Goal: Information Seeking & Learning: Learn about a topic

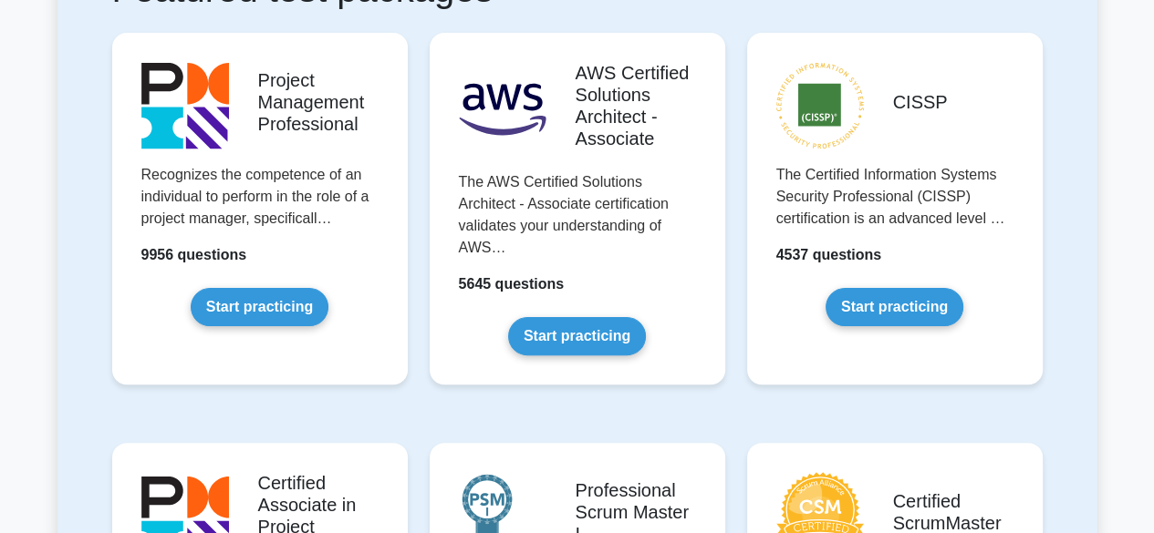
scroll to position [393, 0]
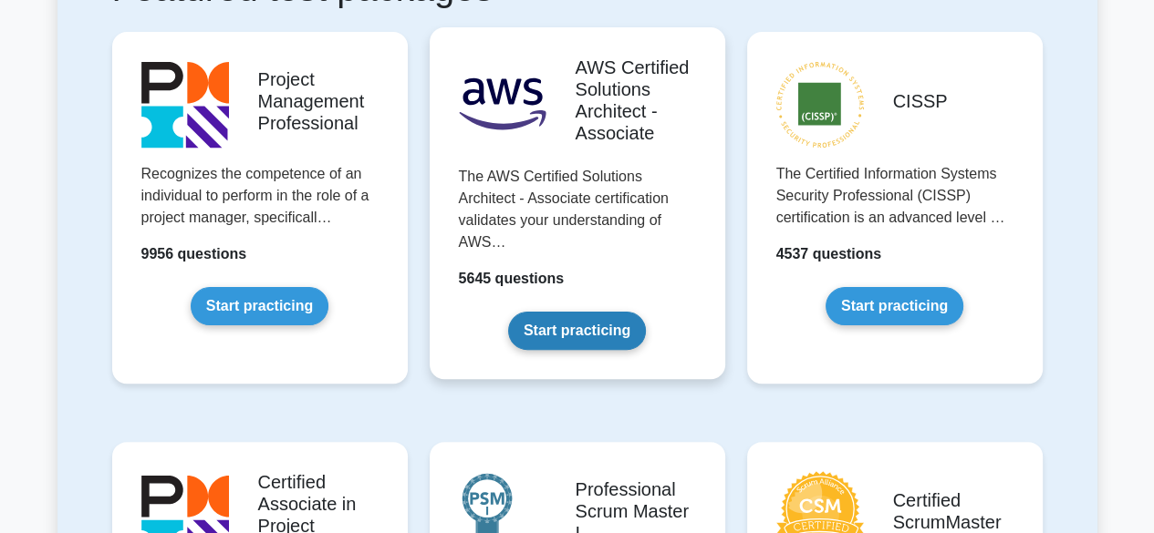
click at [603, 324] on link "Start practicing" at bounding box center [577, 331] width 138 height 38
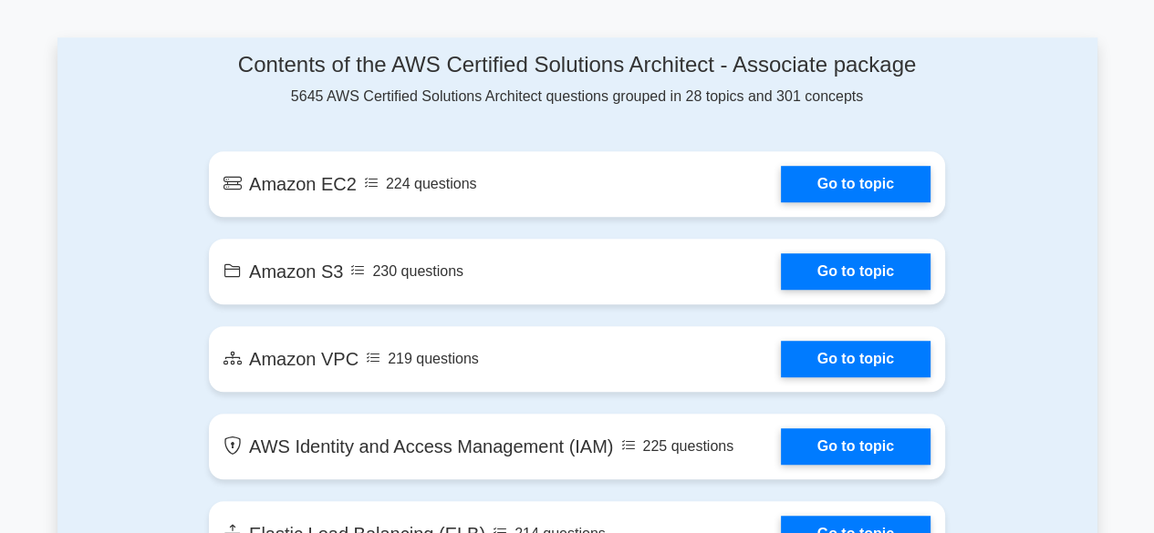
scroll to position [999, 0]
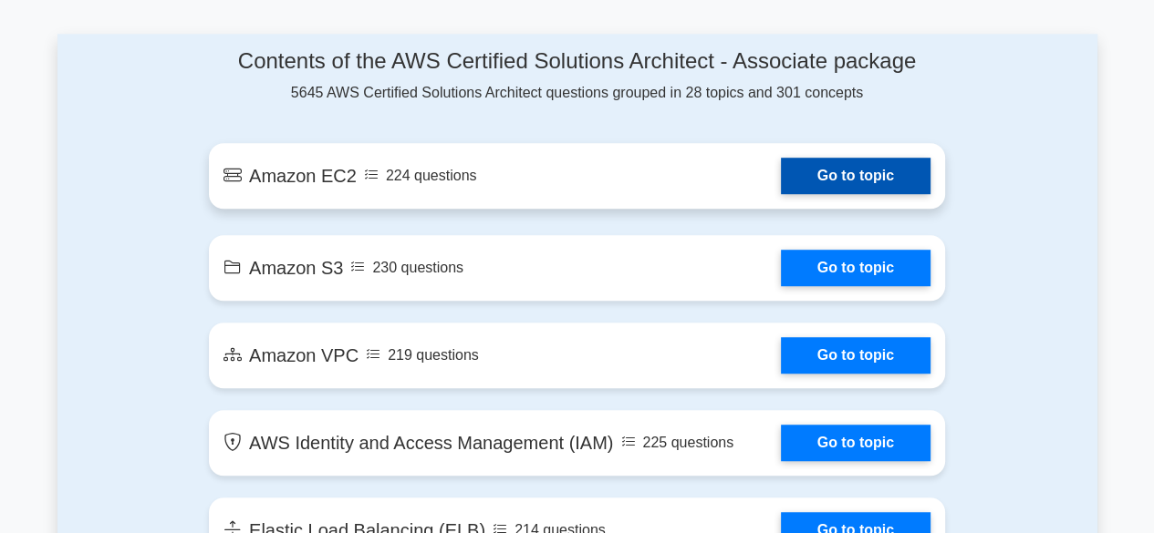
click at [840, 183] on link "Go to topic" at bounding box center [856, 176] width 150 height 36
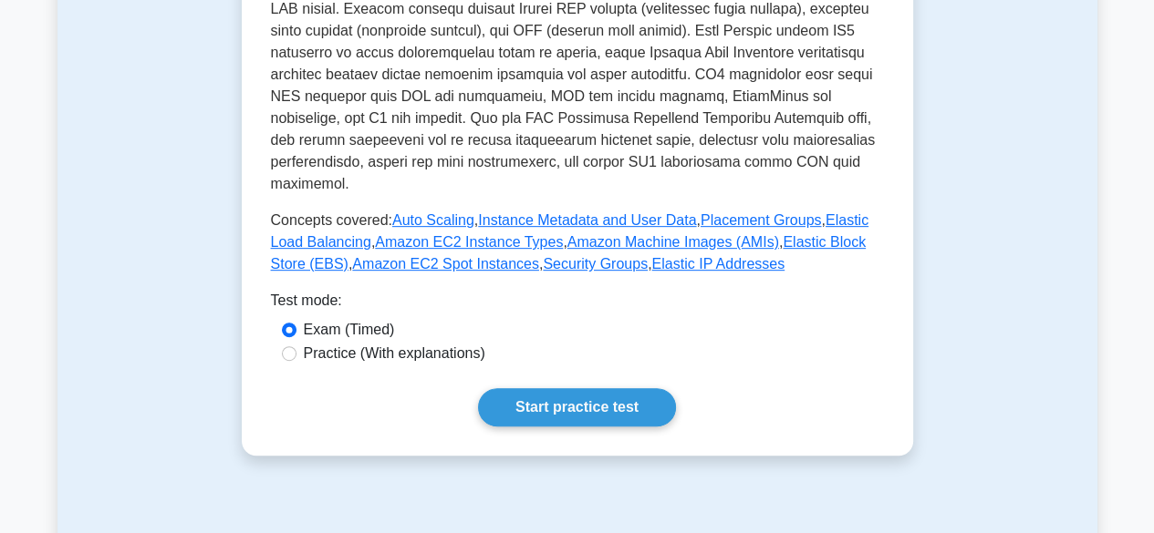
scroll to position [677, 0]
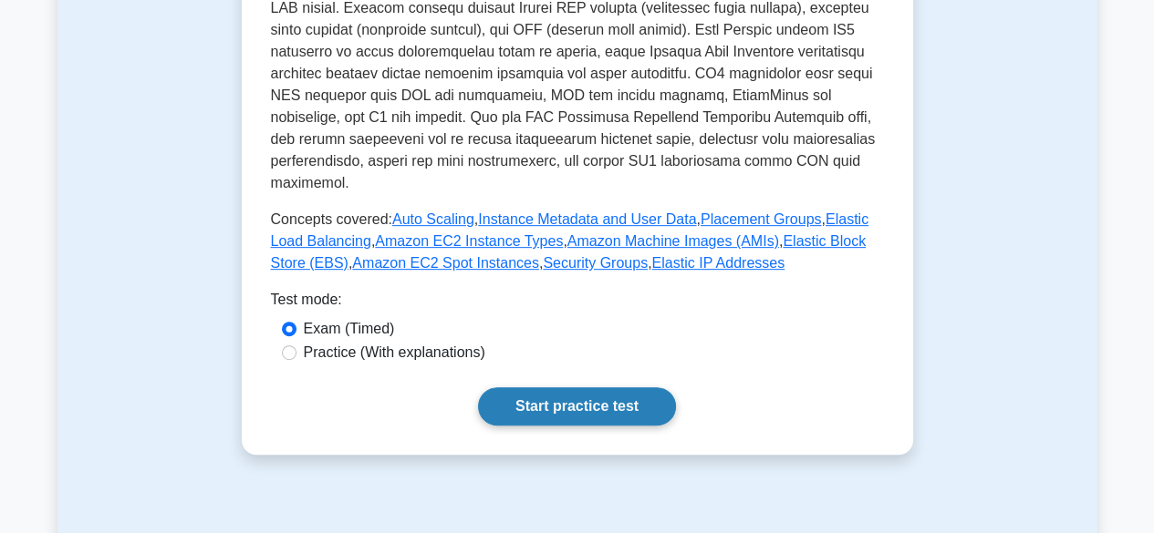
click at [544, 388] on link "Start practice test" at bounding box center [577, 407] width 198 height 38
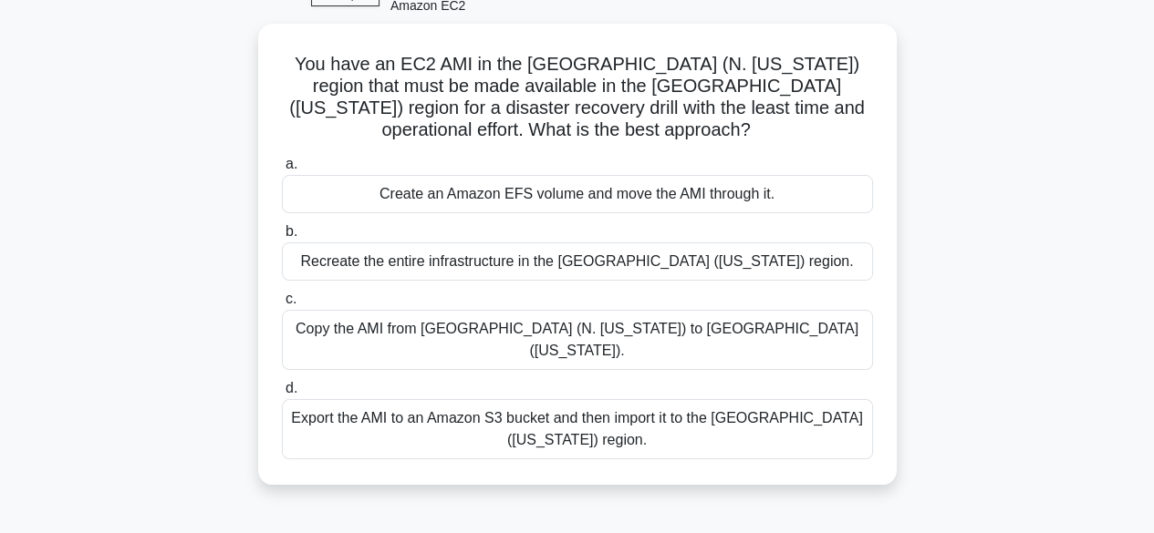
scroll to position [108, 0]
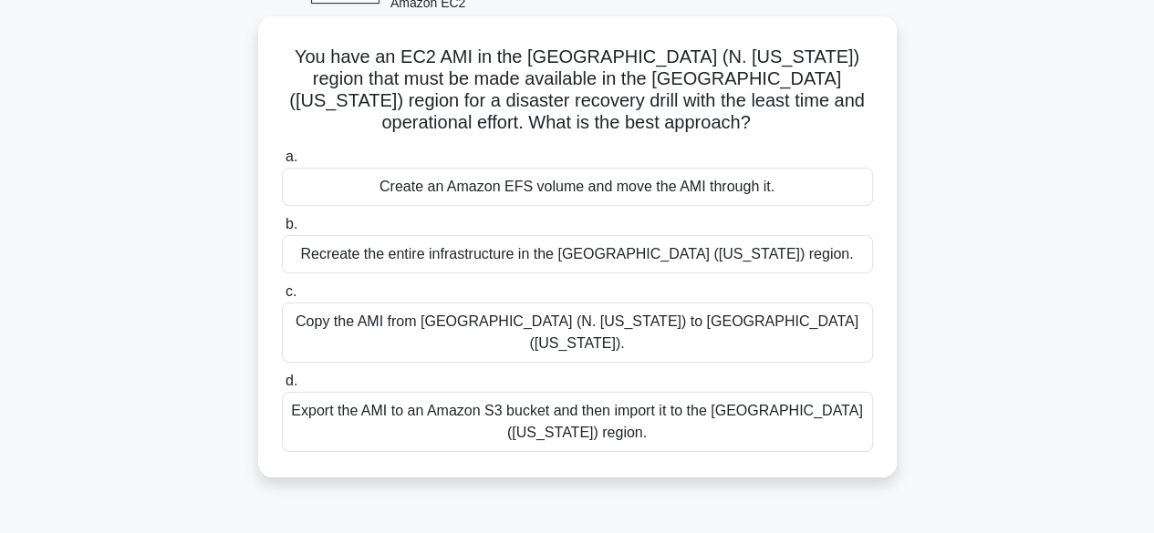
click at [651, 393] on div "Export the AMI to an Amazon S3 bucket and then import it to the US West (Oregon…" at bounding box center [577, 422] width 591 height 60
click at [282, 388] on input "d. Export the AMI to an Amazon S3 bucket and then import it to the US West (Ore…" at bounding box center [282, 382] width 0 height 12
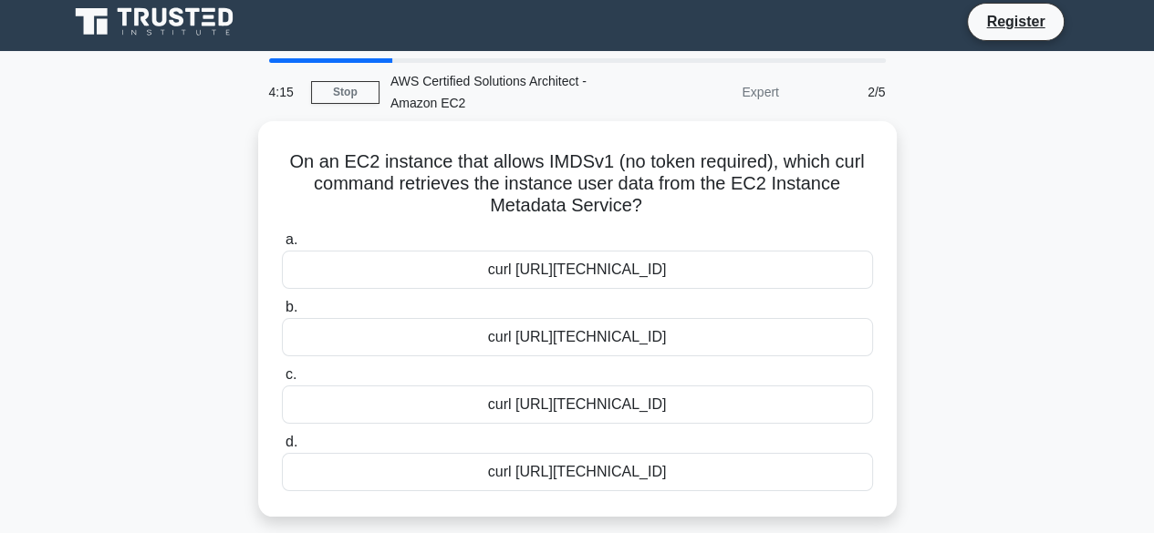
scroll to position [0, 0]
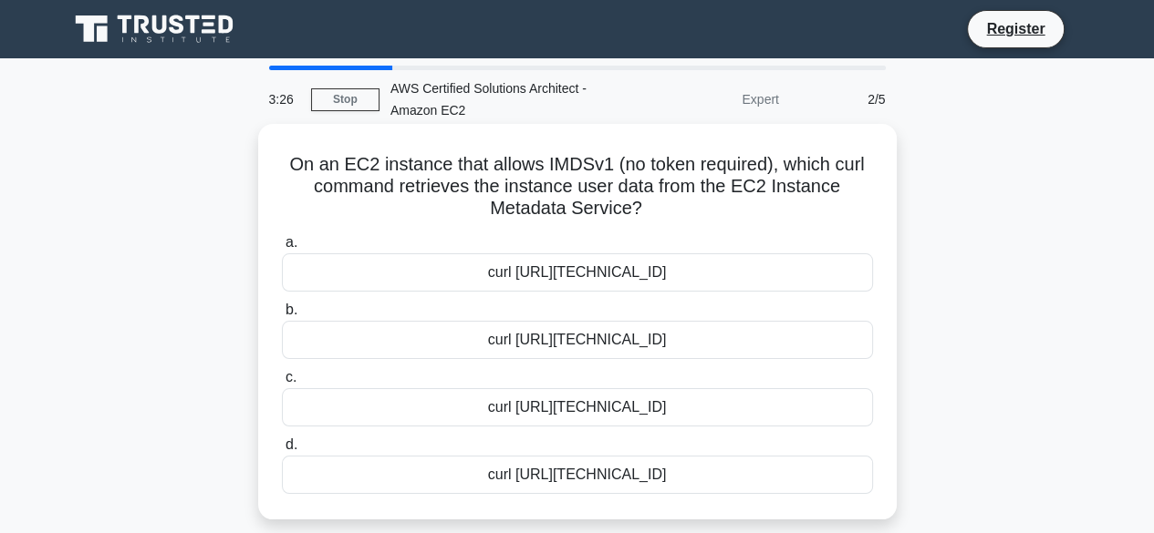
click at [733, 408] on div "curl http://169.254.169.254/latest/meta-data/instance-id" at bounding box center [577, 407] width 591 height 38
click at [282, 384] on input "c. curl http://169.254.169.254/latest/meta-data/instance-id" at bounding box center [282, 378] width 0 height 12
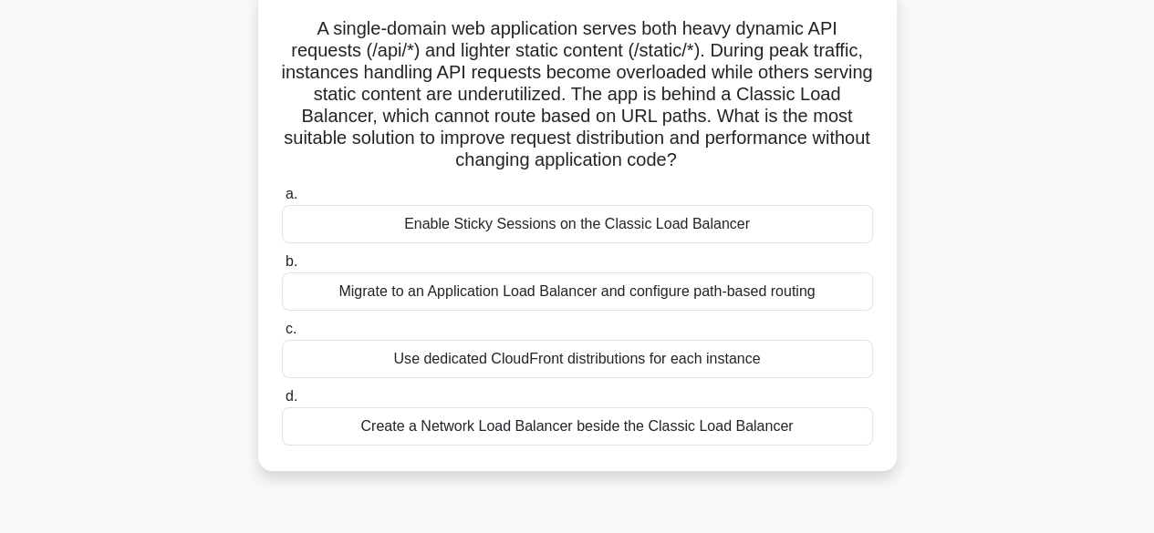
scroll to position [137, 0]
click at [733, 281] on div "Migrate to an Application Load Balancer and configure path-based routing" at bounding box center [577, 291] width 591 height 38
click at [282, 267] on input "b. Migrate to an Application Load Balancer and configure path-based routing" at bounding box center [282, 261] width 0 height 12
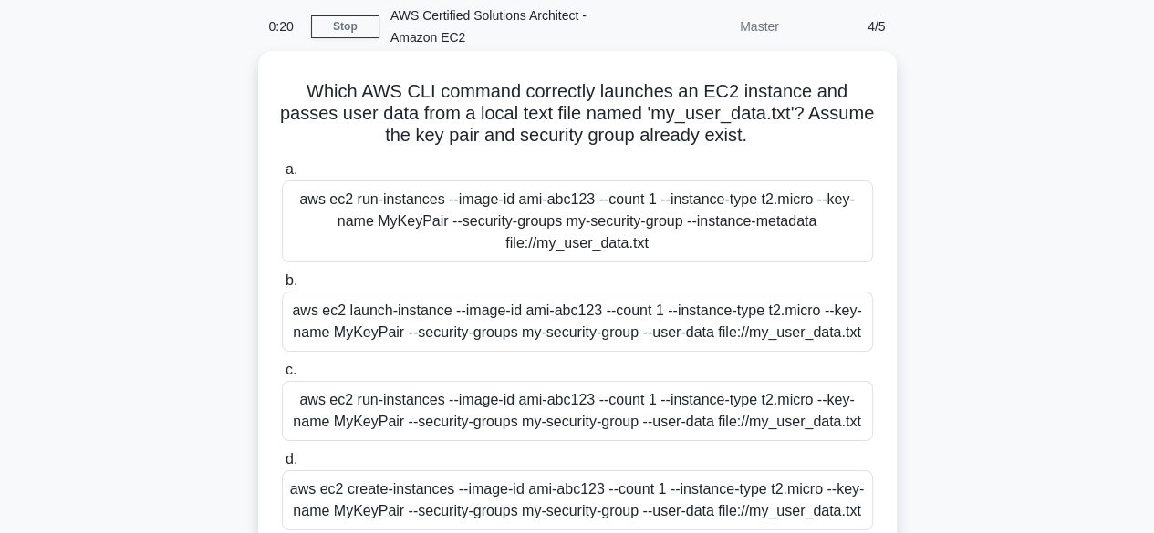
scroll to position [0, 0]
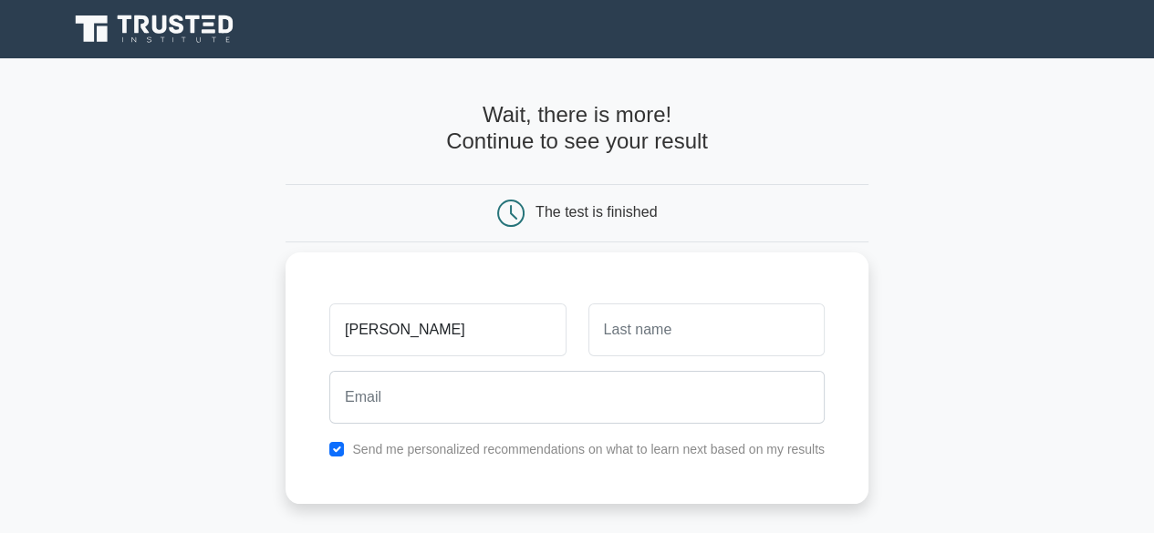
type input "[PERSON_NAME]"
click at [605, 327] on input "text" at bounding box center [706, 330] width 236 height 53
type input "Oluwatobiloba"
click at [589, 430] on div at bounding box center [576, 397] width 517 height 67
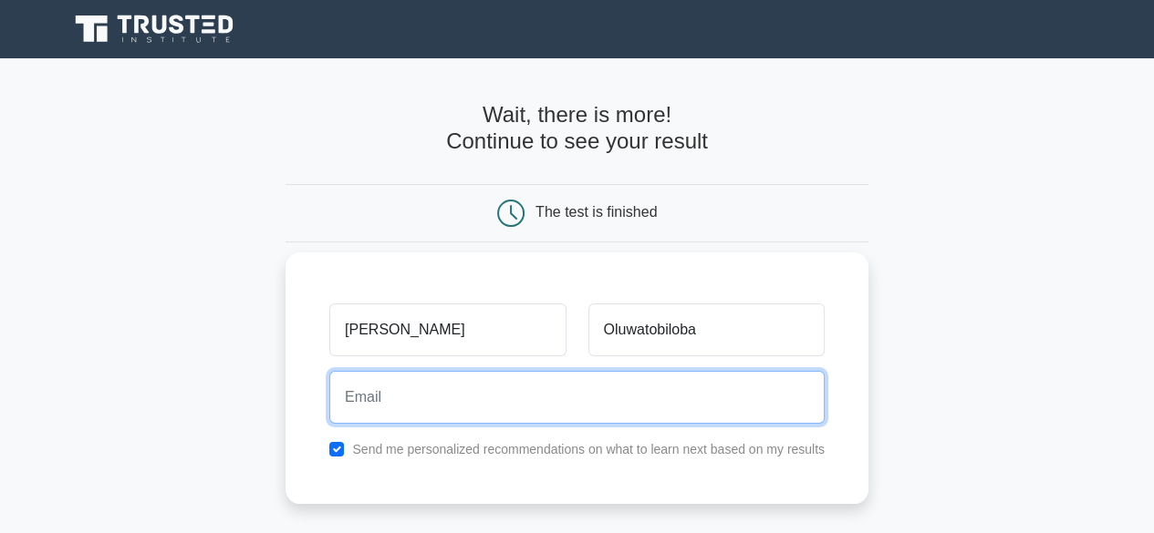
click at [587, 411] on input "email" at bounding box center [576, 397] width 495 height 53
type input "ogunnirannaomi@gmail.com"
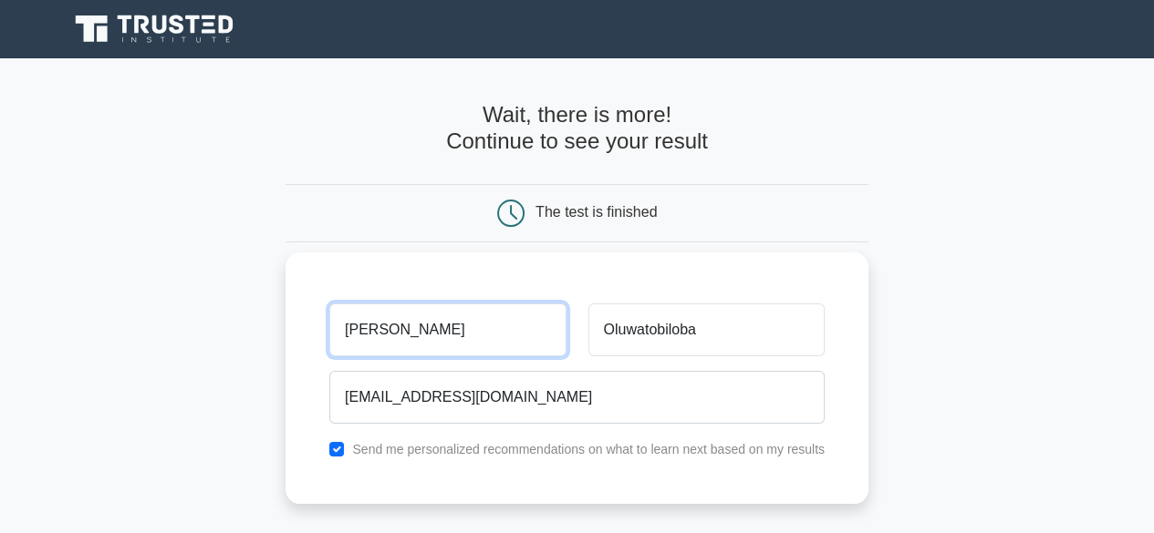
click at [375, 329] on input "naomi" at bounding box center [447, 330] width 236 height 53
click at [351, 335] on input "naomi" at bounding box center [447, 330] width 236 height 53
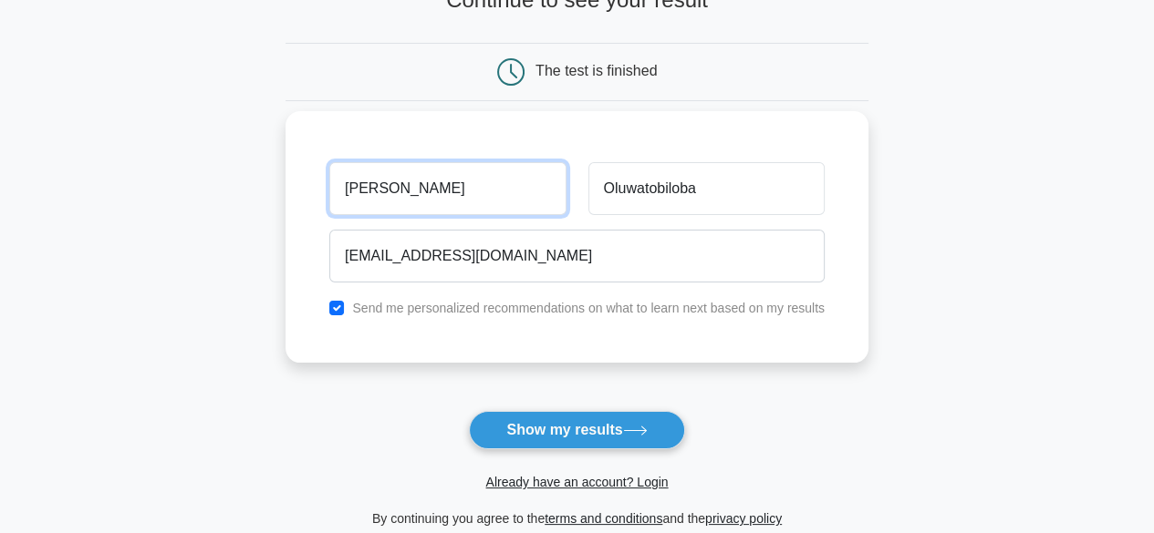
scroll to position [151, 0]
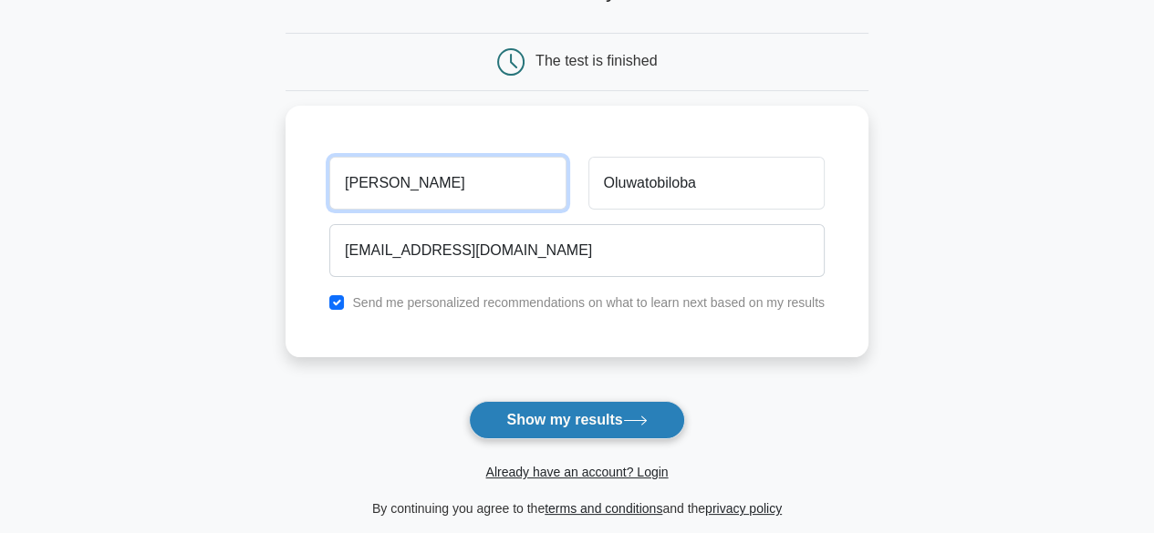
type input "Naomi"
click at [569, 416] on button "Show my results" at bounding box center [576, 420] width 215 height 38
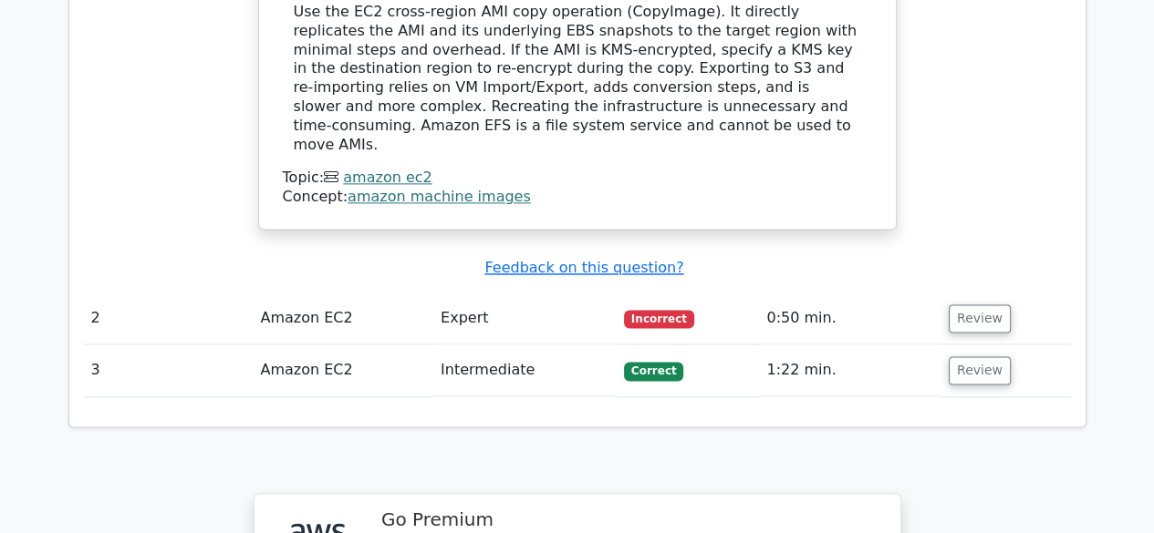
scroll to position [2613, 0]
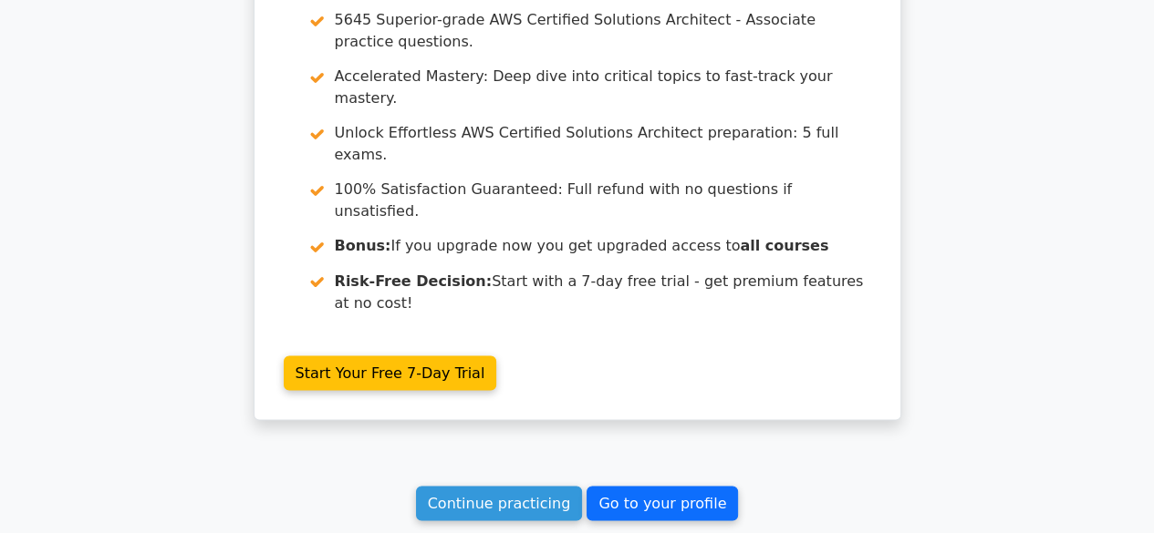
click at [655, 486] on link "Go to your profile" at bounding box center [661, 503] width 151 height 35
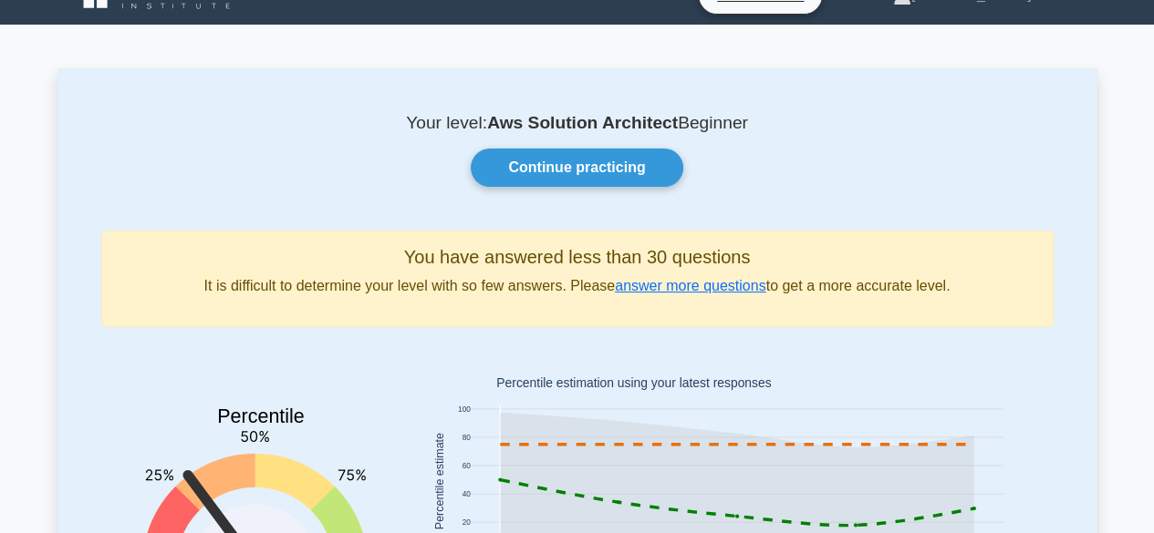
scroll to position [28, 0]
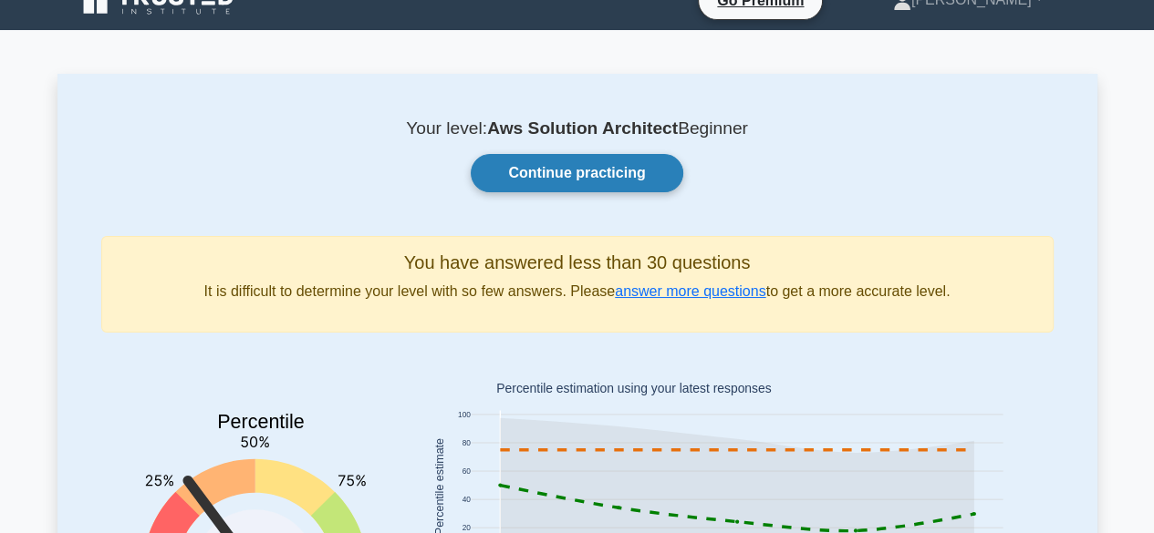
click at [564, 163] on link "Continue practicing" at bounding box center [577, 173] width 212 height 38
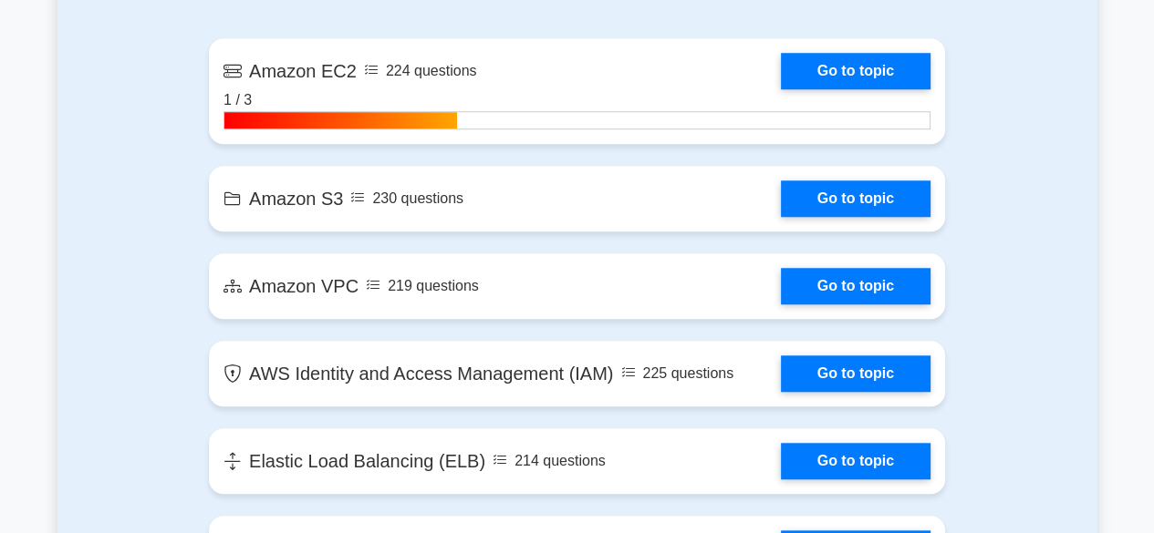
scroll to position [1299, 0]
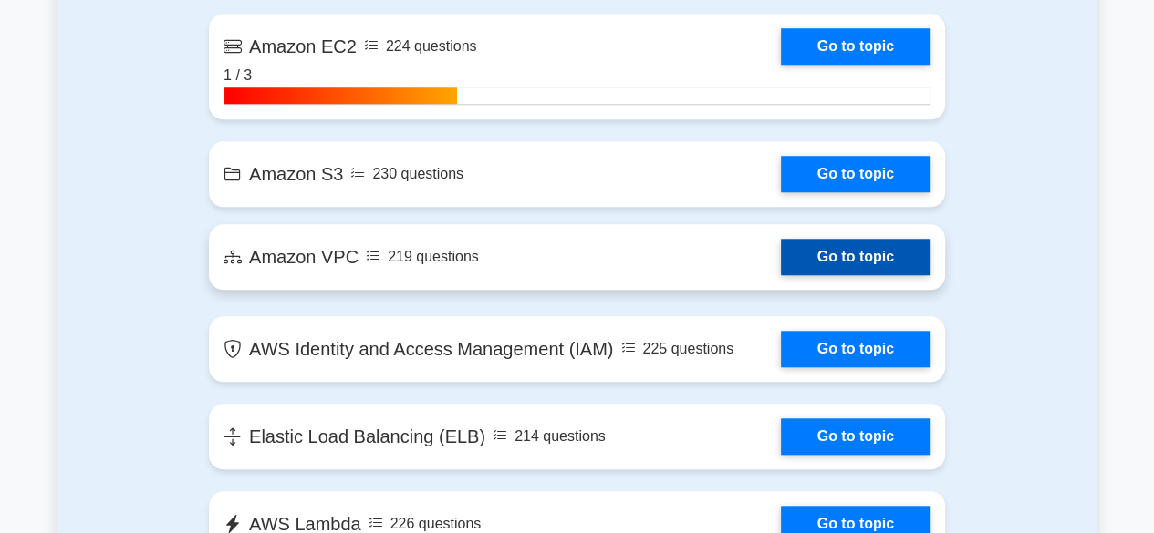
click at [824, 244] on link "Go to topic" at bounding box center [856, 257] width 150 height 36
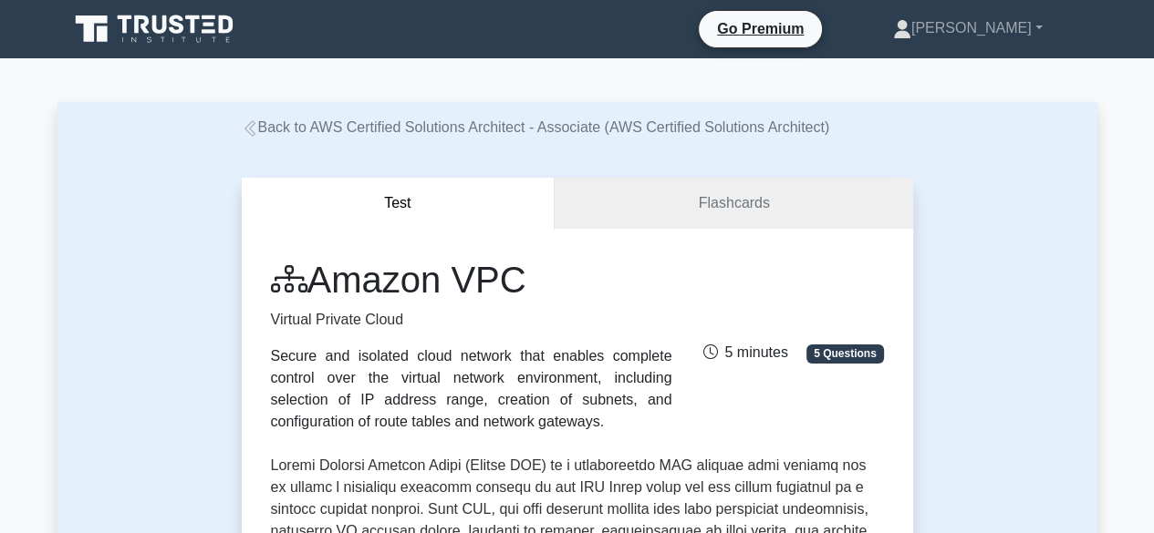
click at [844, 354] on span "5 Questions" at bounding box center [844, 354] width 77 height 18
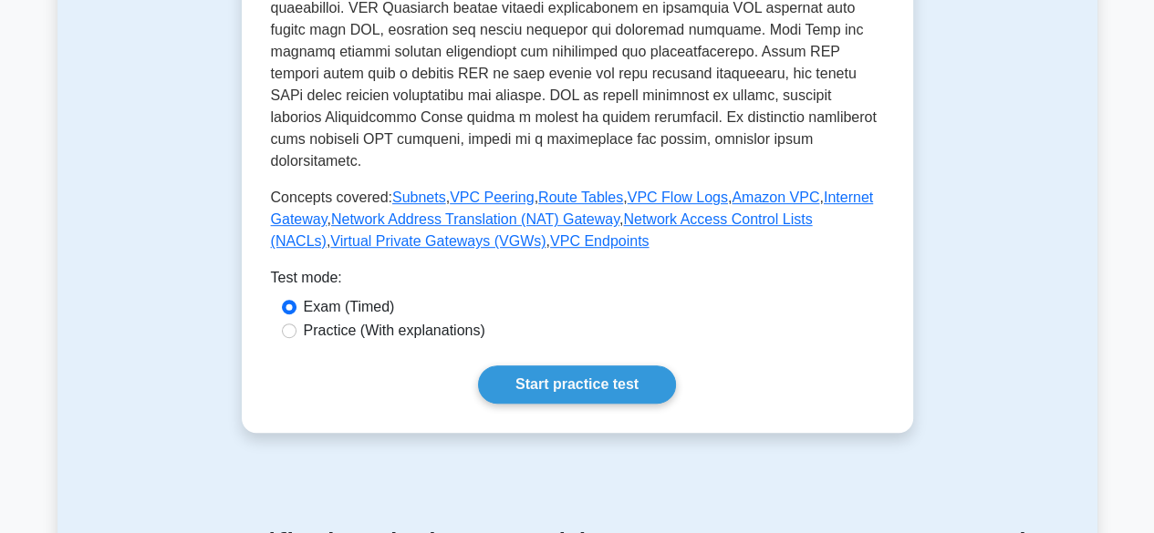
scroll to position [766, 0]
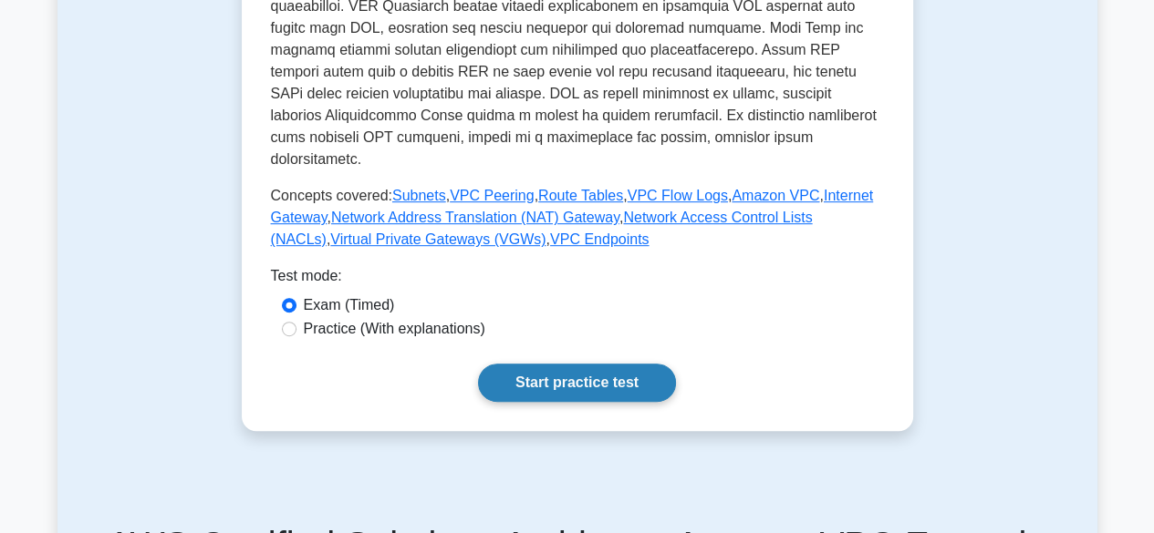
click at [586, 364] on link "Start practice test" at bounding box center [577, 383] width 198 height 38
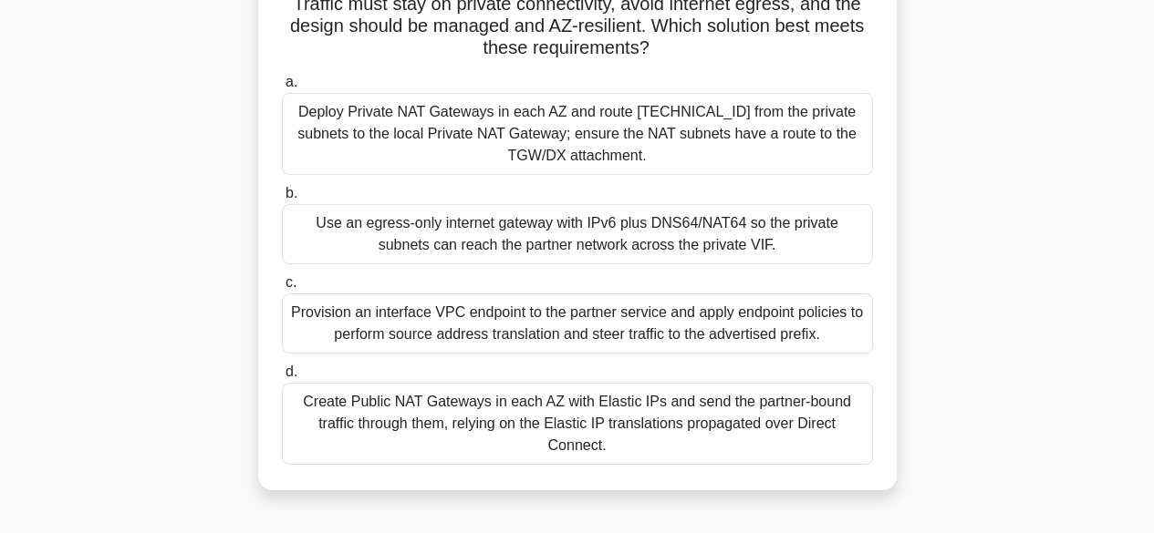
scroll to position [242, 0]
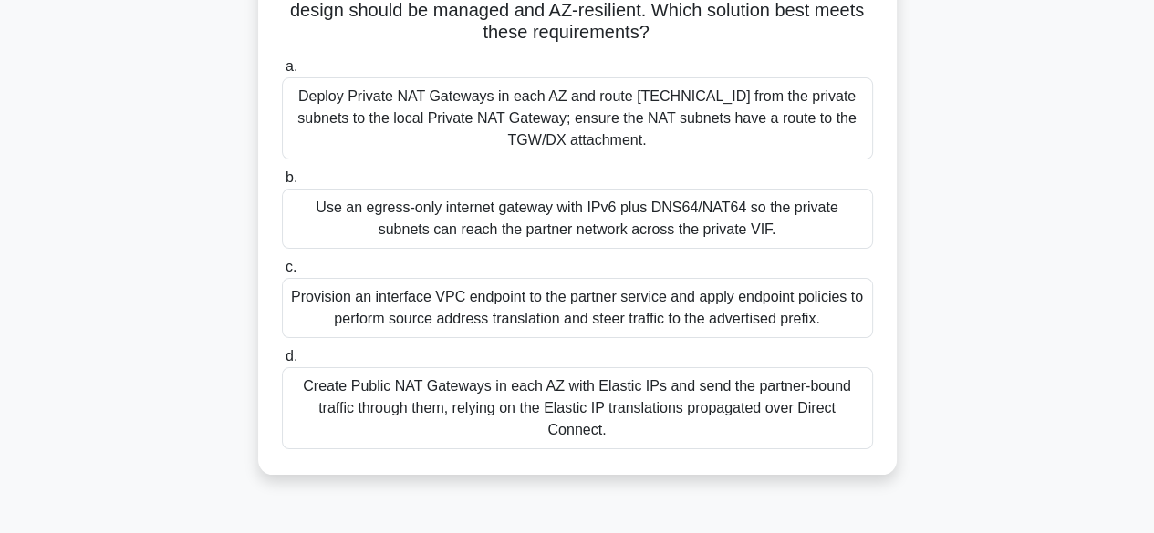
click at [458, 407] on div "Create Public NAT Gateways in each AZ with Elastic IPs and send the partner-bou…" at bounding box center [577, 409] width 591 height 82
click at [282, 363] on input "d. Create Public NAT Gateways in each AZ with Elastic IPs and send the partner-…" at bounding box center [282, 357] width 0 height 12
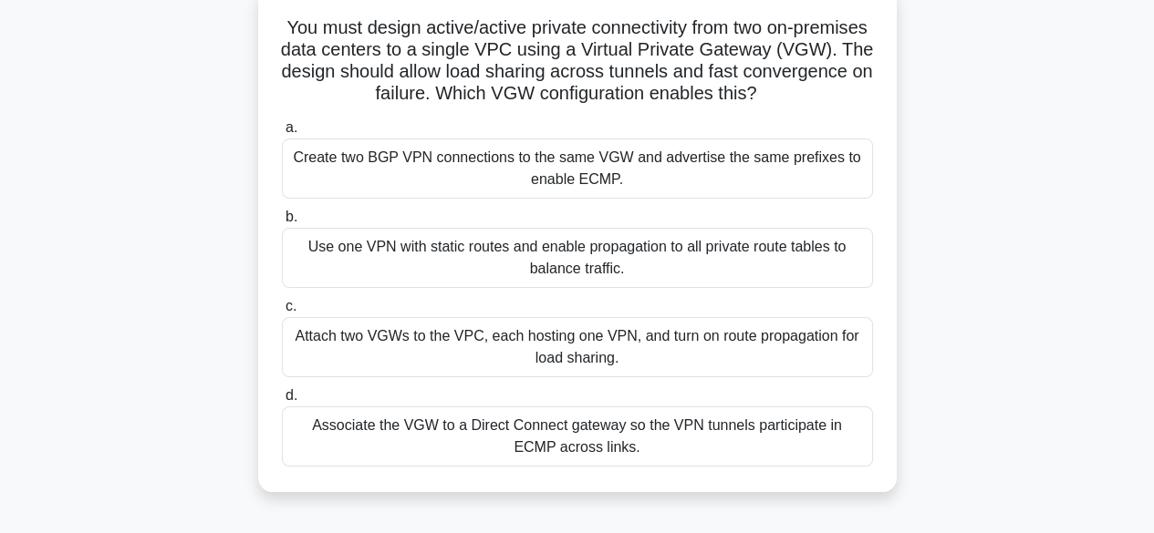
scroll to position [140, 0]
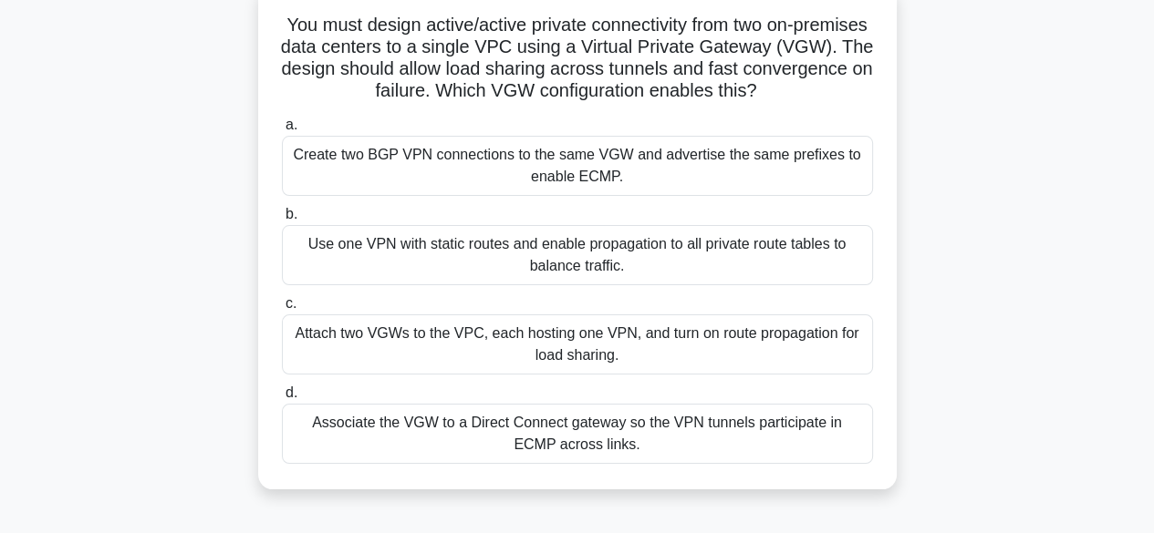
click at [587, 370] on div "Attach two VGWs to the VPC, each hosting one VPN, and turn on route propagation…" at bounding box center [577, 345] width 591 height 60
click at [282, 310] on input "c. Attach two VGWs to the VPC, each hosting one VPN, and turn on route propagat…" at bounding box center [282, 304] width 0 height 12
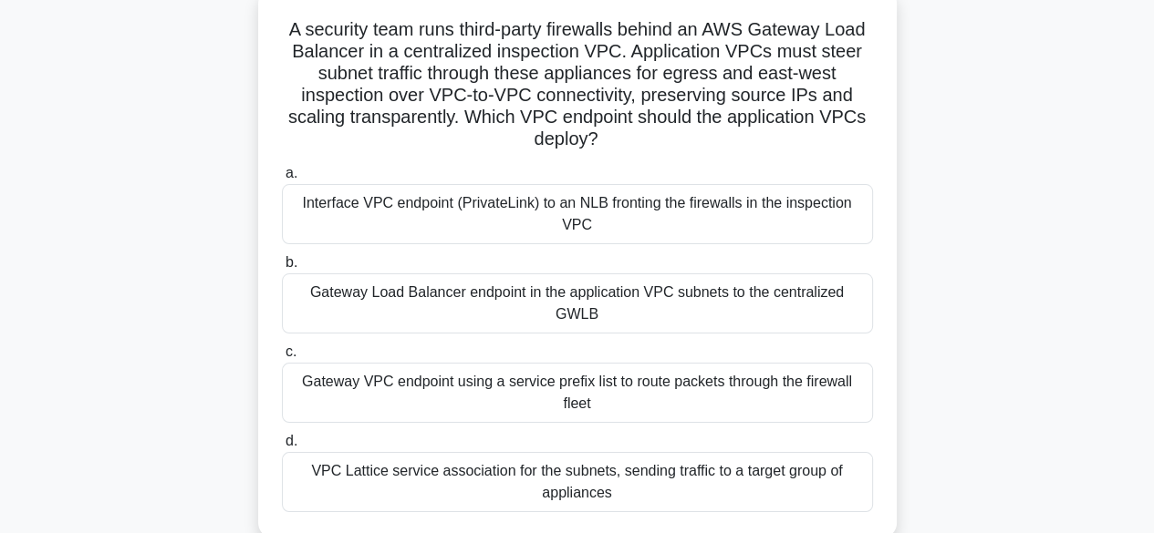
scroll to position [140, 0]
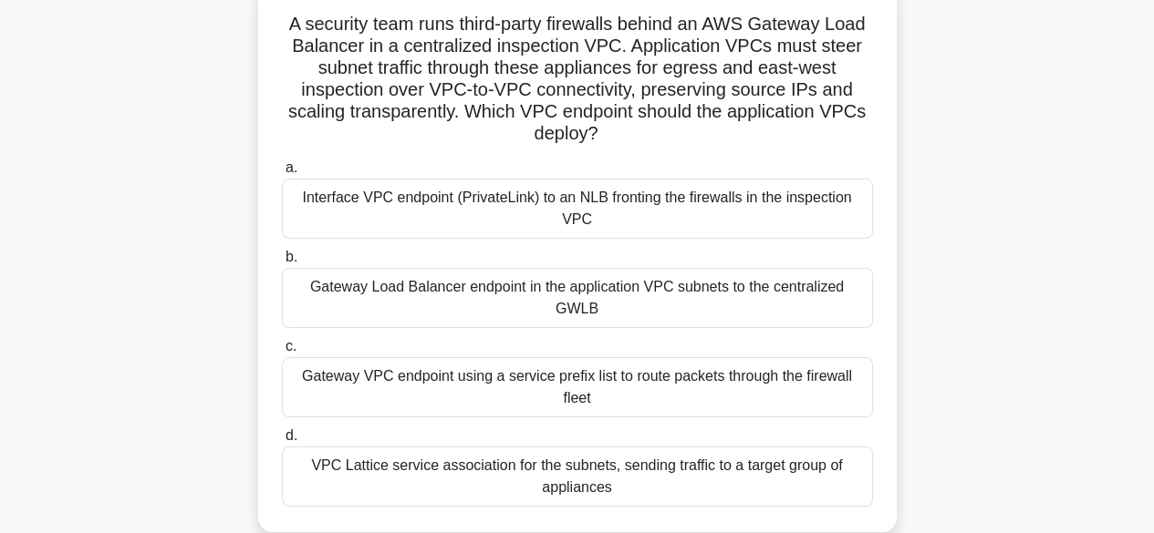
click at [533, 452] on div "VPC Lattice service association for the subnets, sending traffic to a target gr…" at bounding box center [577, 477] width 591 height 60
click at [282, 442] on input "d. VPC Lattice service association for the subnets, sending traffic to a target…" at bounding box center [282, 436] width 0 height 12
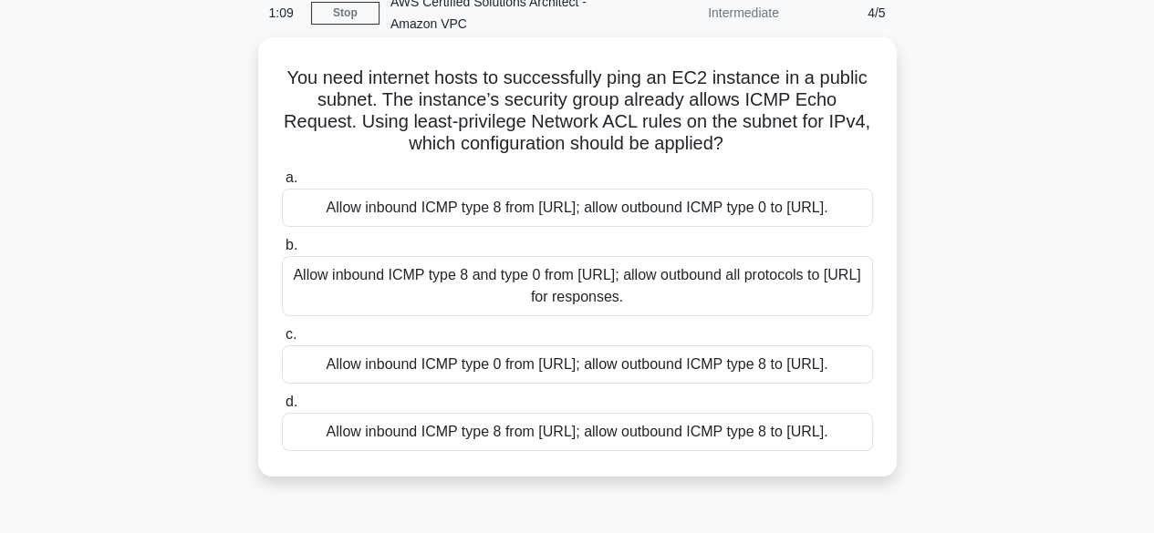
scroll to position [94, 0]
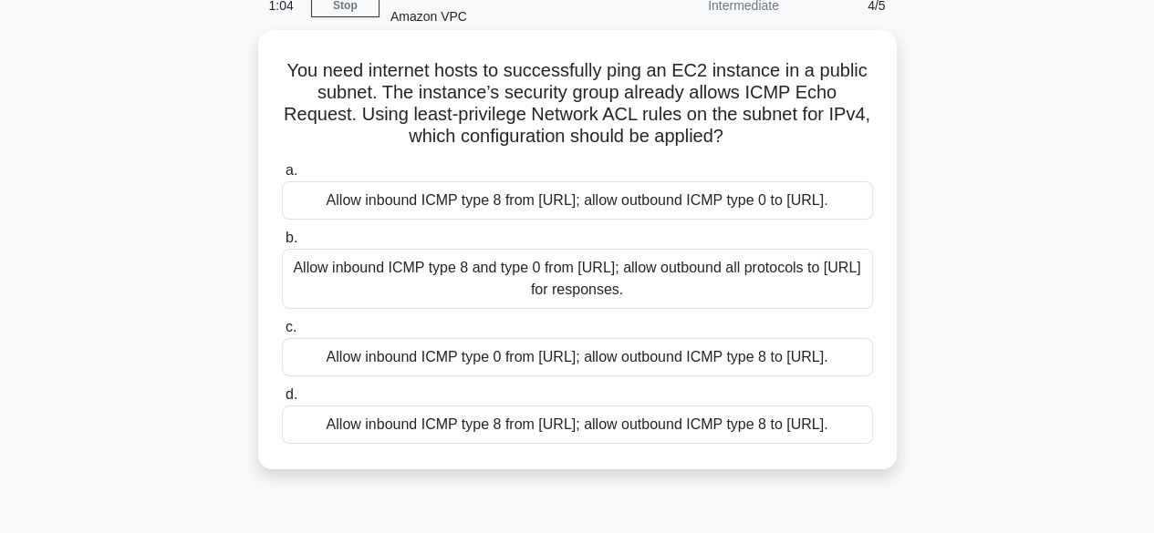
click at [585, 276] on div "Allow inbound ICMP type 8 and type 0 from [URL]; allow outbound all protocols t…" at bounding box center [577, 279] width 591 height 60
click at [282, 244] on input "b. Allow inbound ICMP type 8 and type 0 from [URL]; allow outbound all protocol…" at bounding box center [282, 239] width 0 height 12
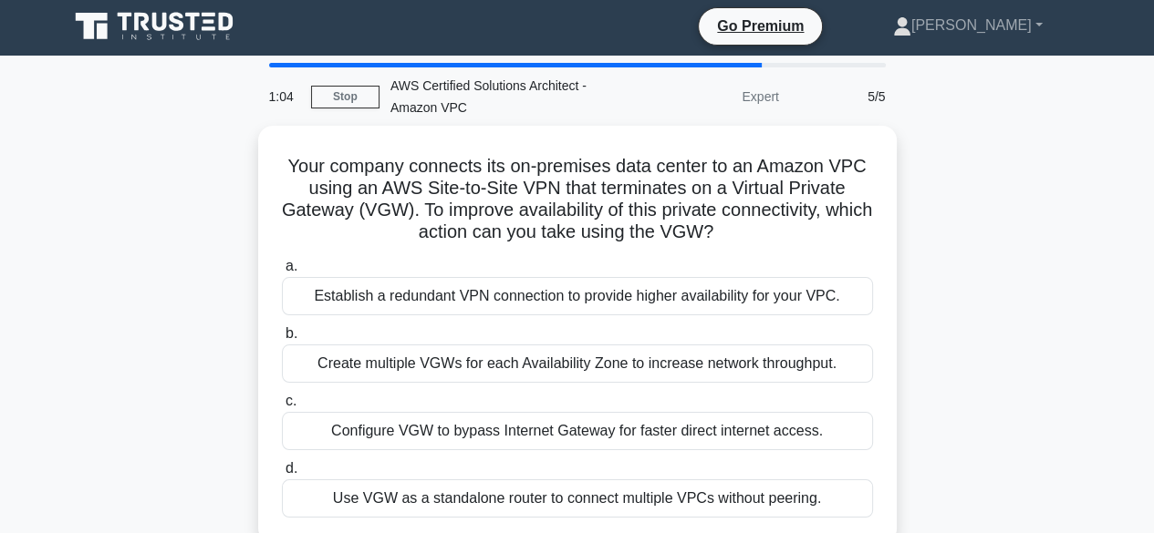
scroll to position [0, 0]
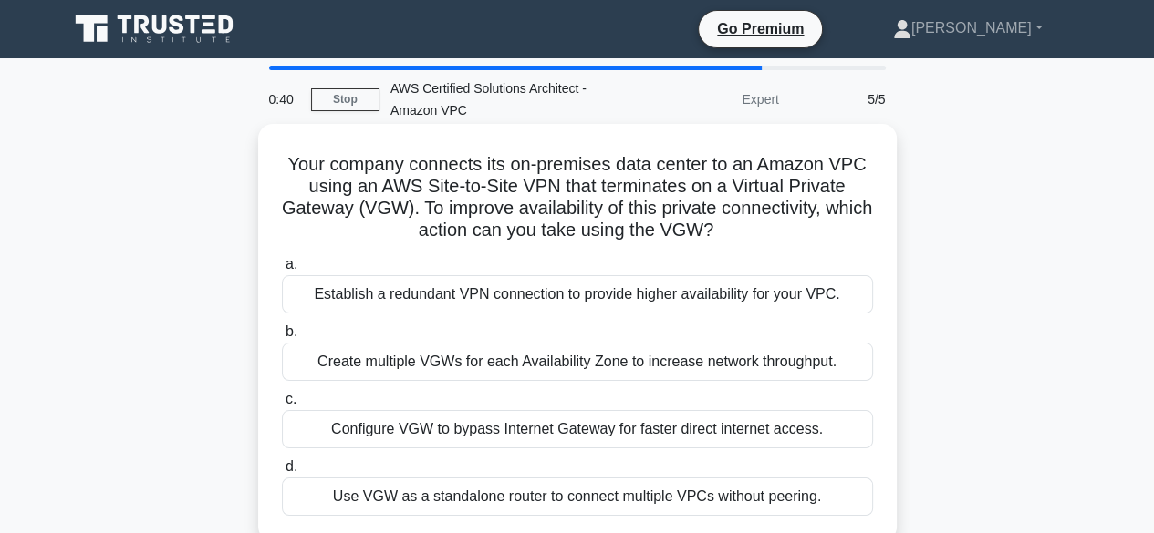
click at [488, 426] on div "Configure VGW to bypass Internet Gateway for faster direct internet access." at bounding box center [577, 429] width 591 height 38
click at [282, 406] on input "c. Configure VGW to bypass Internet Gateway for faster direct internet access." at bounding box center [282, 400] width 0 height 12
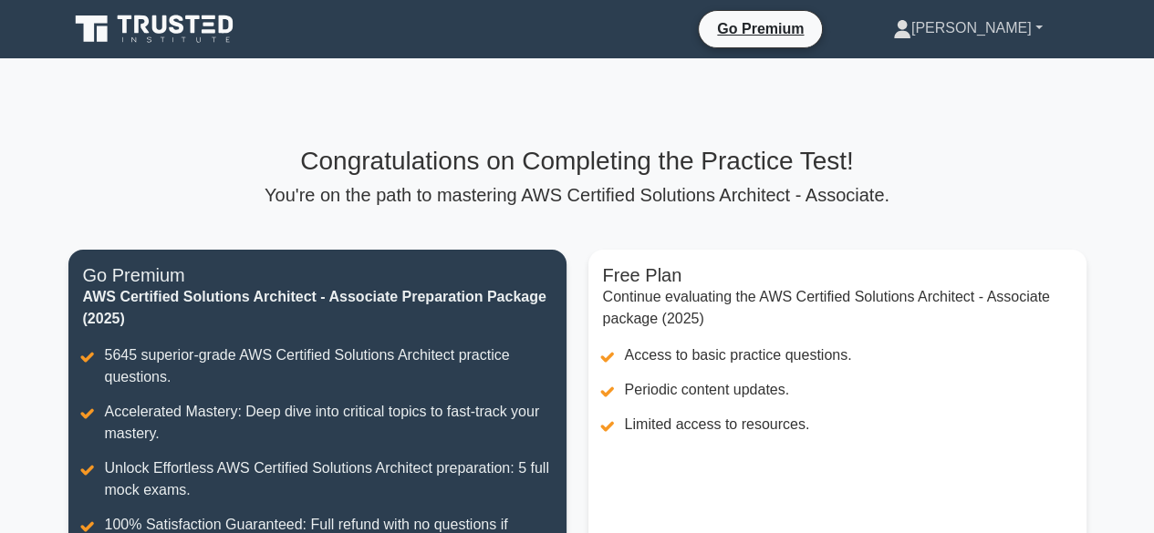
click at [1032, 36] on link "[PERSON_NAME]" at bounding box center [967, 28] width 237 height 36
click at [958, 65] on link "Profile" at bounding box center [922, 71] width 144 height 29
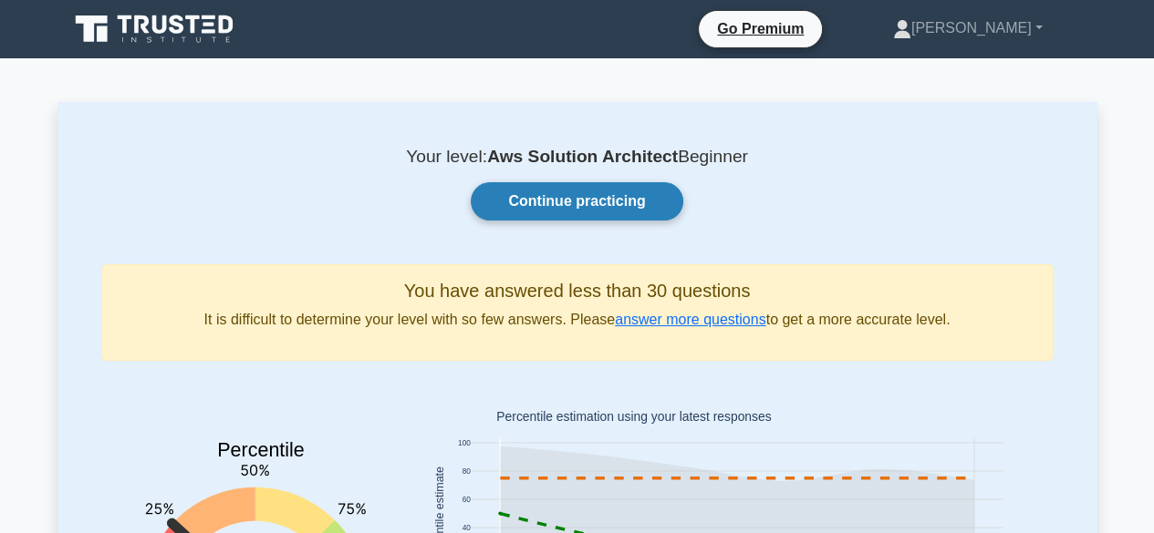
click at [602, 200] on link "Continue practicing" at bounding box center [577, 201] width 212 height 38
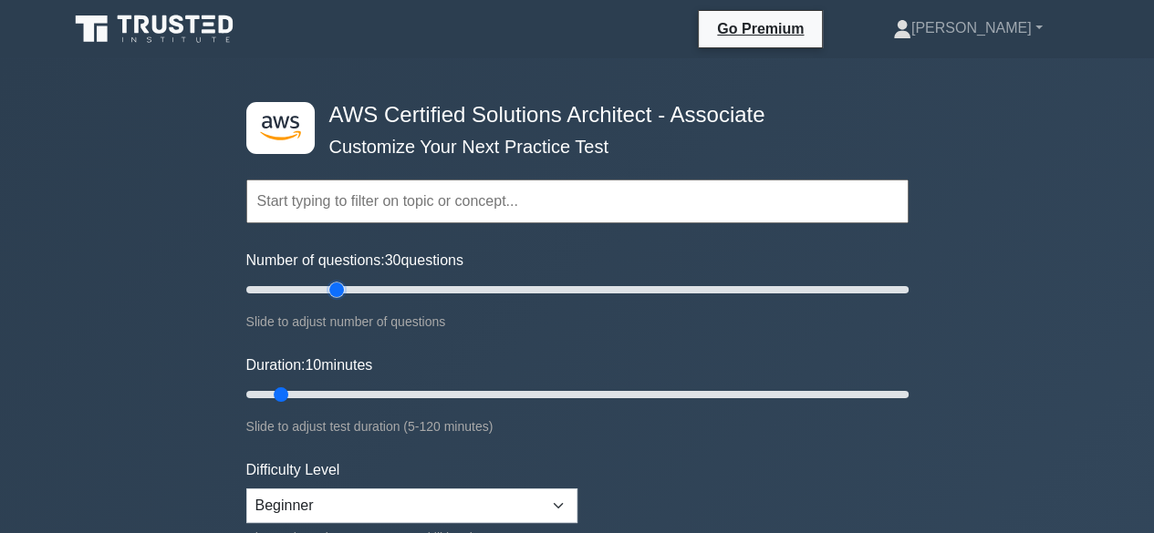
drag, startPoint x: 269, startPoint y: 285, endPoint x: 330, endPoint y: 285, distance: 61.1
type input "30"
click at [330, 285] on input "Number of questions: 30 questions" at bounding box center [577, 290] width 662 height 22
drag, startPoint x: 277, startPoint y: 390, endPoint x: 414, endPoint y: 394, distance: 136.8
type input "35"
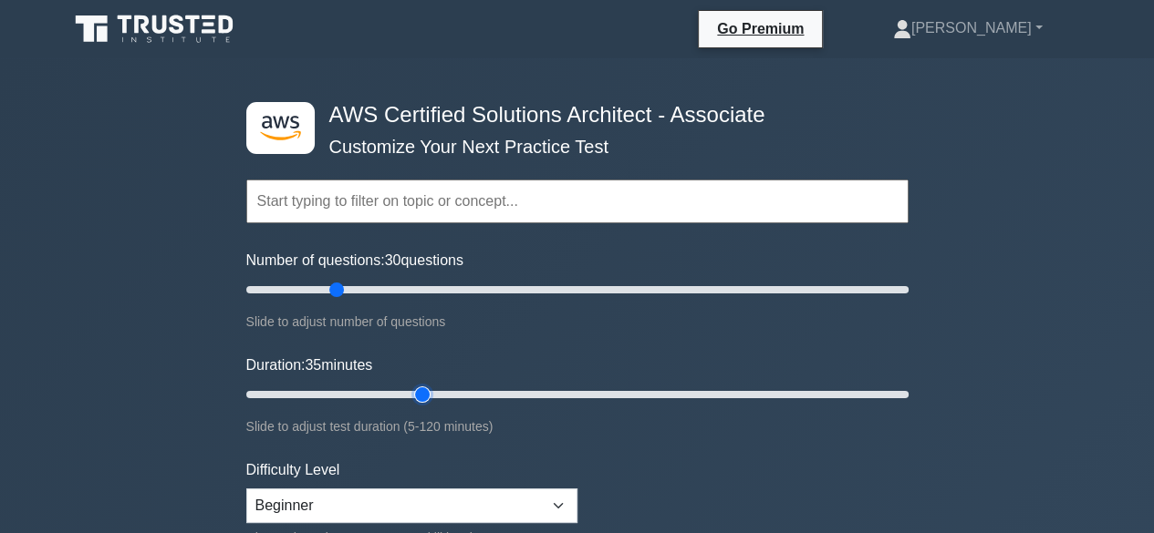
click at [414, 394] on input "Duration: 35 minutes" at bounding box center [577, 395] width 662 height 22
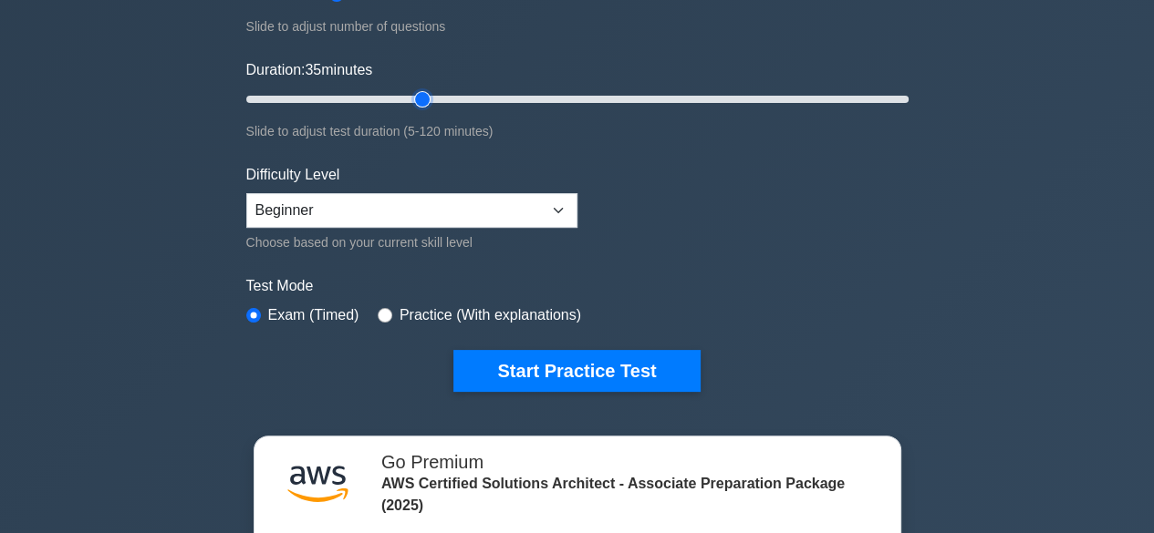
scroll to position [296, 0]
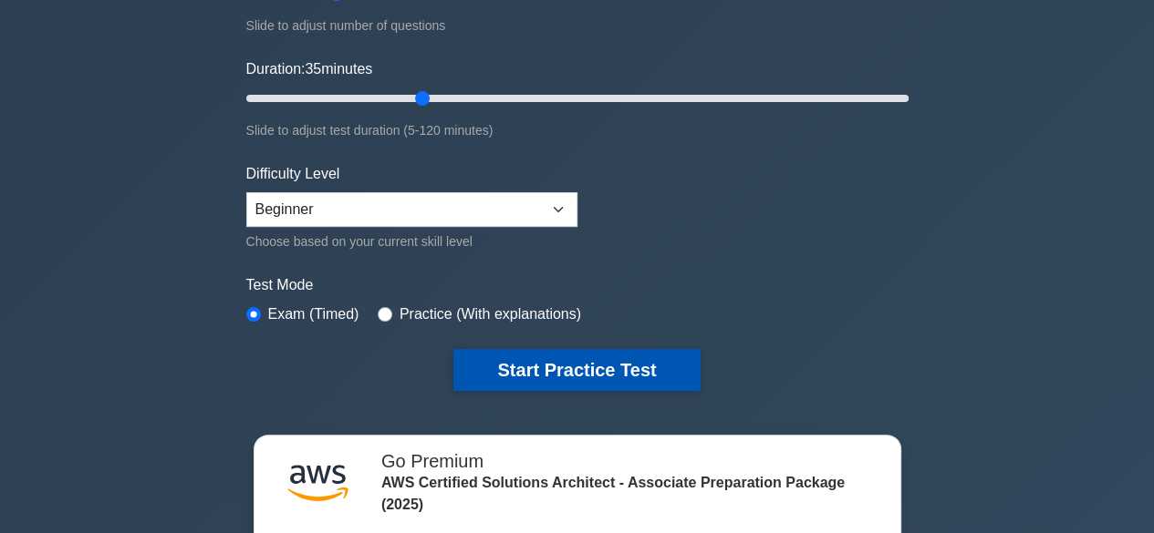
click at [523, 357] on button "Start Practice Test" at bounding box center [576, 370] width 246 height 42
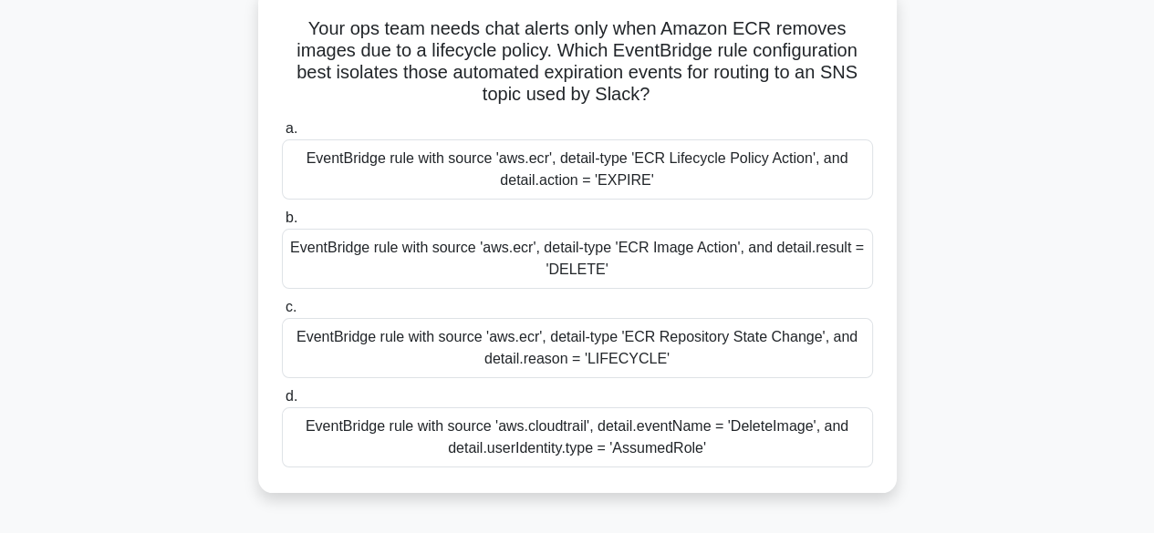
scroll to position [113, 0]
click at [535, 353] on div "EventBridge rule with source 'aws.ecr', detail-type 'ECR Repository State Chang…" at bounding box center [577, 349] width 591 height 60
click at [282, 315] on input "c. EventBridge rule with source 'aws.ecr', detail-type 'ECR Repository State Ch…" at bounding box center [282, 309] width 0 height 12
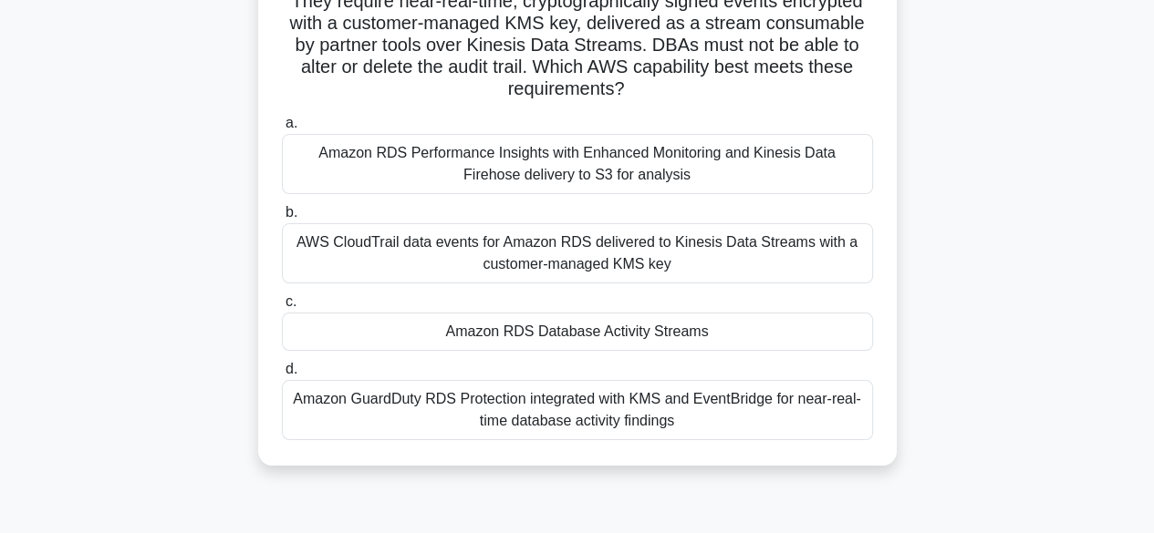
scroll to position [191, 0]
